Goal: Task Accomplishment & Management: Manage account settings

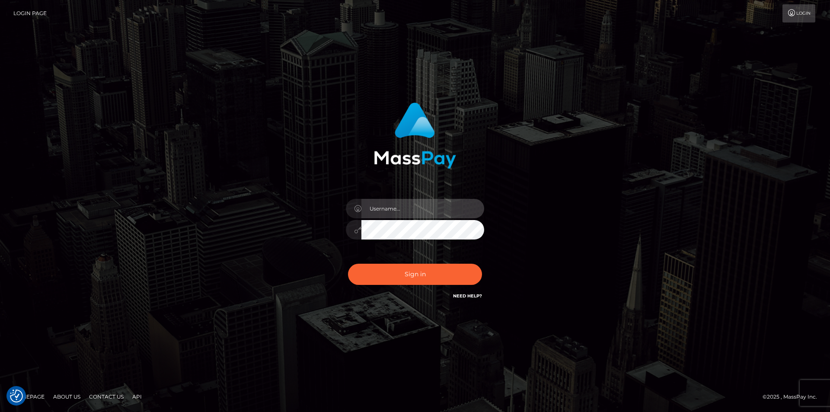
click at [404, 211] on input "text" at bounding box center [422, 208] width 123 height 19
type input "[EMAIL_ADDRESS][DOMAIN_NAME]"
click at [348, 264] on button "Sign in" at bounding box center [415, 274] width 134 height 21
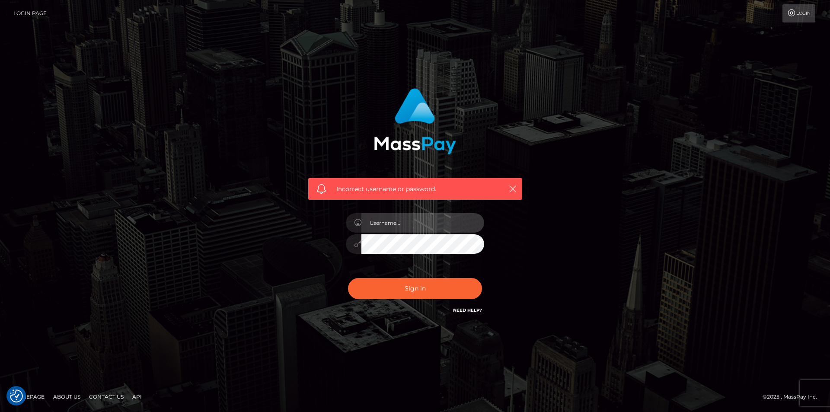
click at [407, 223] on input "text" at bounding box center [422, 222] width 123 height 19
type input "Tokitato"
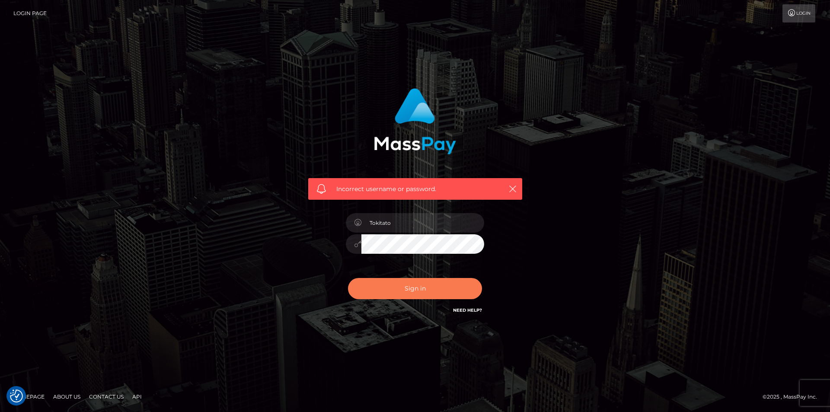
click at [413, 288] on button "Sign in" at bounding box center [415, 288] width 134 height 21
click at [801, 8] on link "Login" at bounding box center [798, 13] width 33 height 18
